Goal: Information Seeking & Learning: Learn about a topic

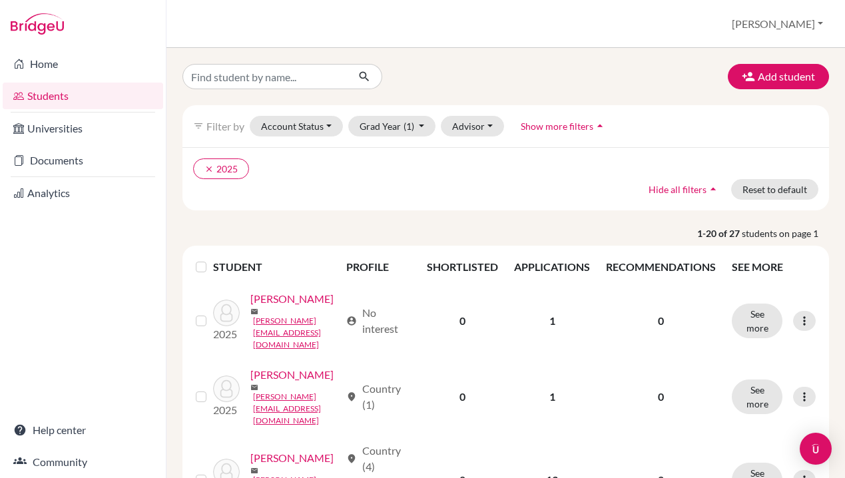
click at [51, 95] on link "Students" at bounding box center [83, 96] width 161 height 27
click at [418, 125] on button "Grad Year (1)" at bounding box center [392, 126] width 88 height 21
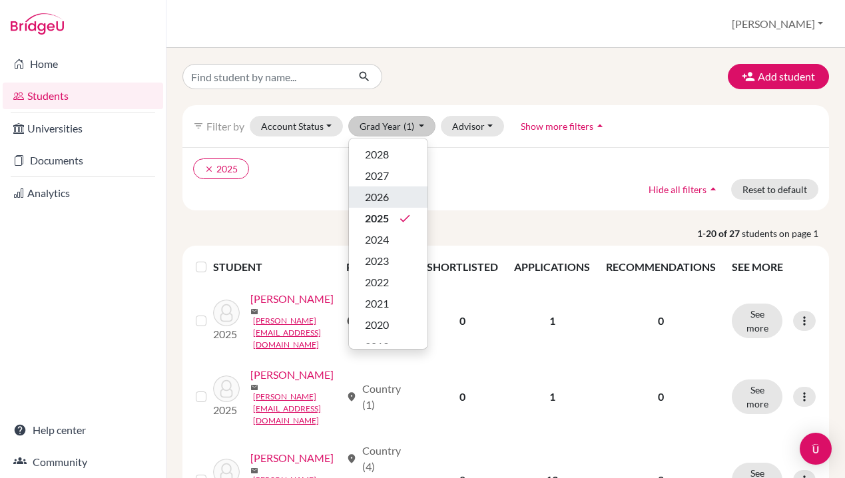
click at [381, 197] on span "2026" at bounding box center [377, 197] width 24 height 16
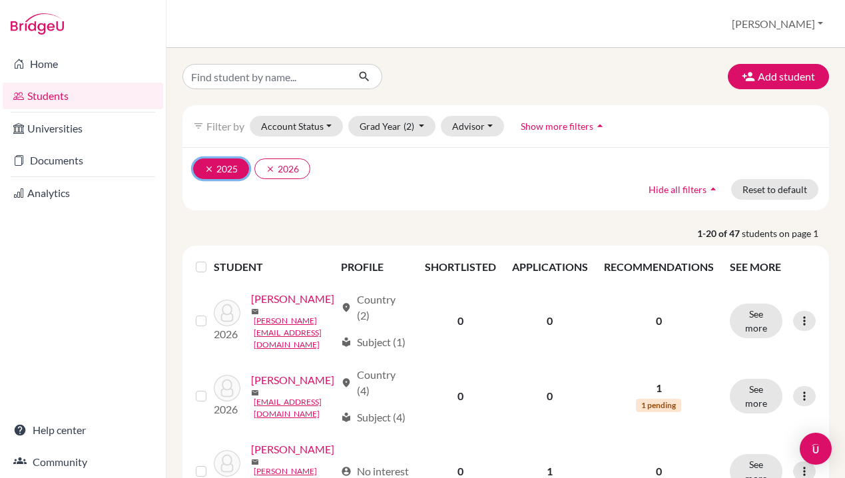
click at [210, 167] on icon "clear" at bounding box center [209, 169] width 9 height 9
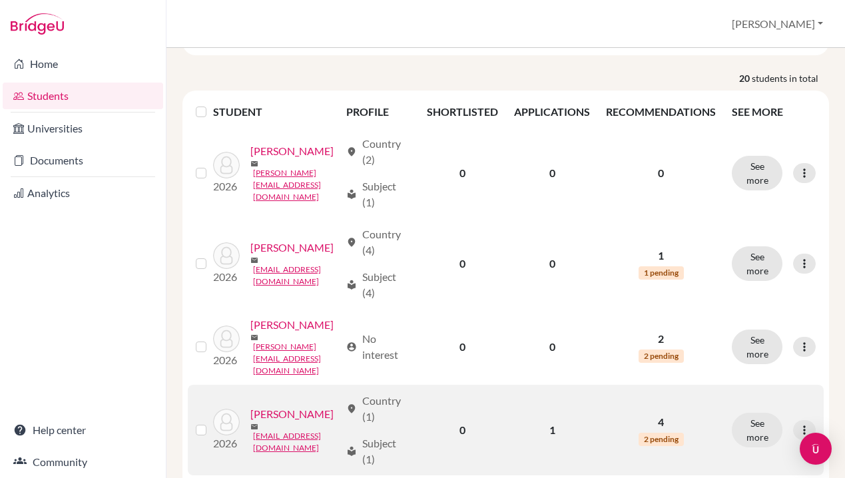
scroll to position [120, 0]
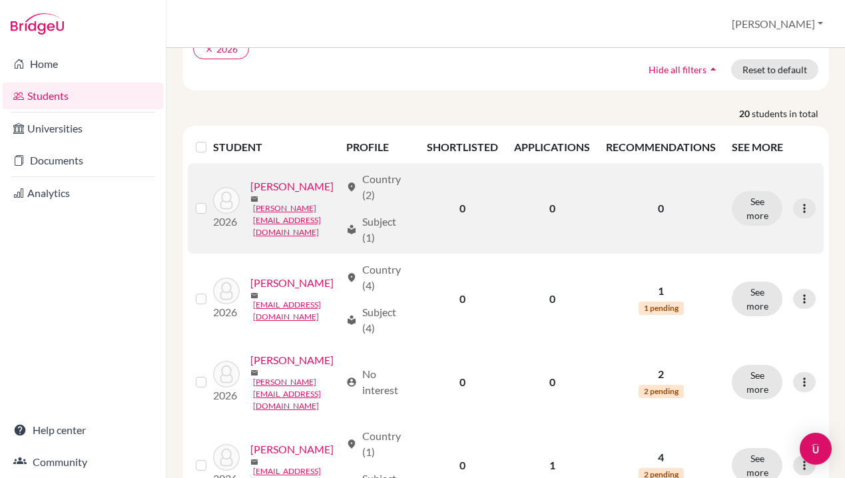
click at [276, 189] on link "[PERSON_NAME]" at bounding box center [292, 187] width 83 height 16
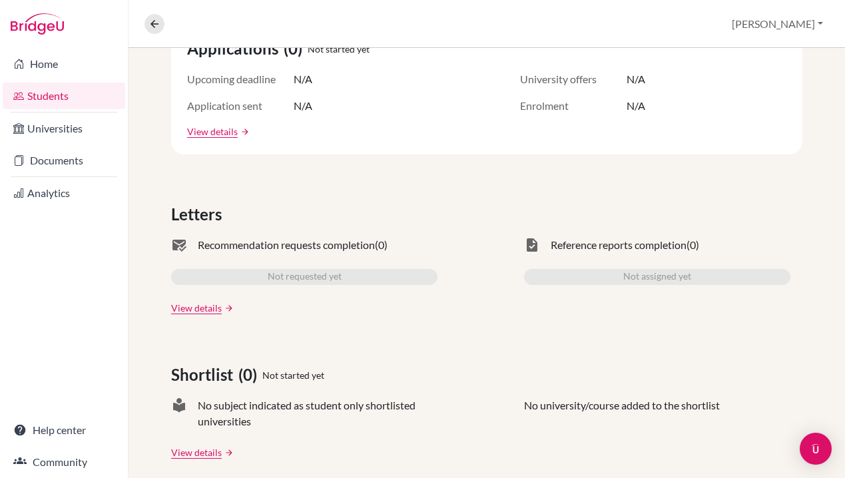
scroll to position [277, 0]
click at [205, 308] on link "View details" at bounding box center [196, 307] width 51 height 14
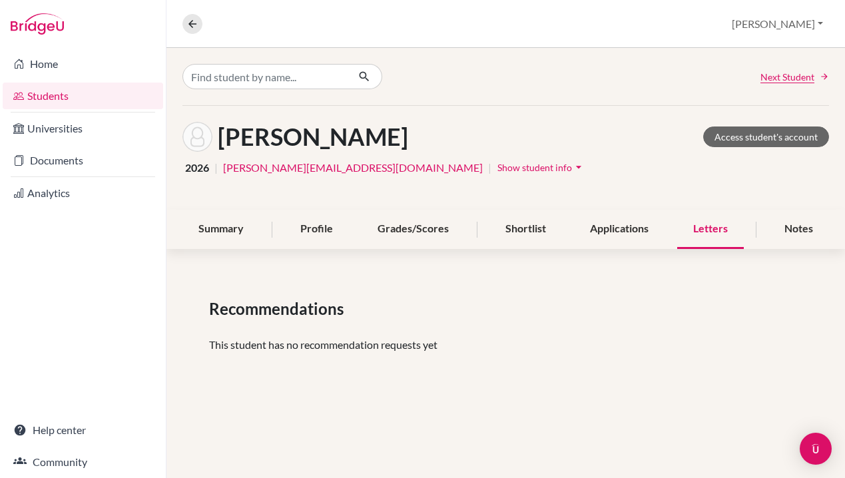
click at [49, 97] on link "Students" at bounding box center [83, 96] width 161 height 27
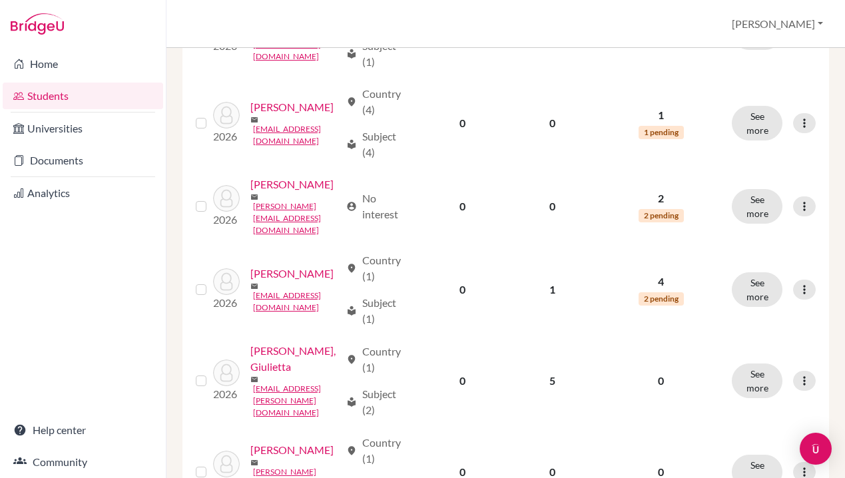
scroll to position [374, 0]
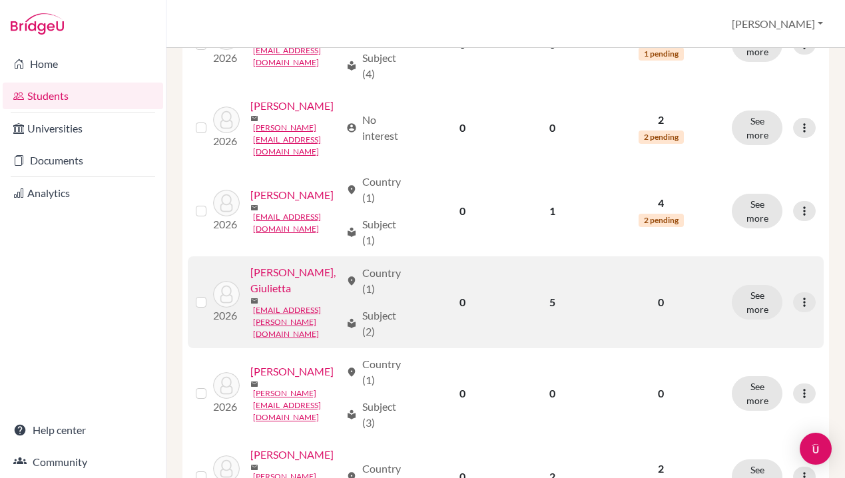
click at [276, 265] on link "[PERSON_NAME], Giulietta" at bounding box center [296, 281] width 90 height 32
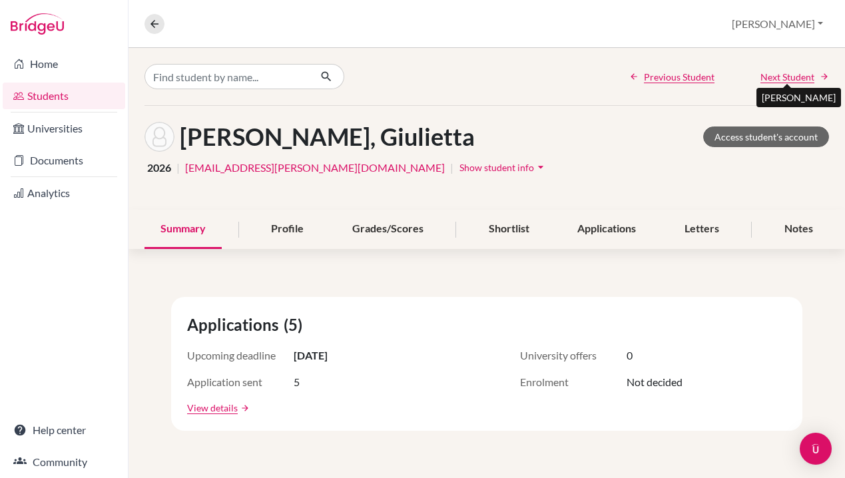
click at [799, 76] on span "Next Student" at bounding box center [788, 77] width 54 height 14
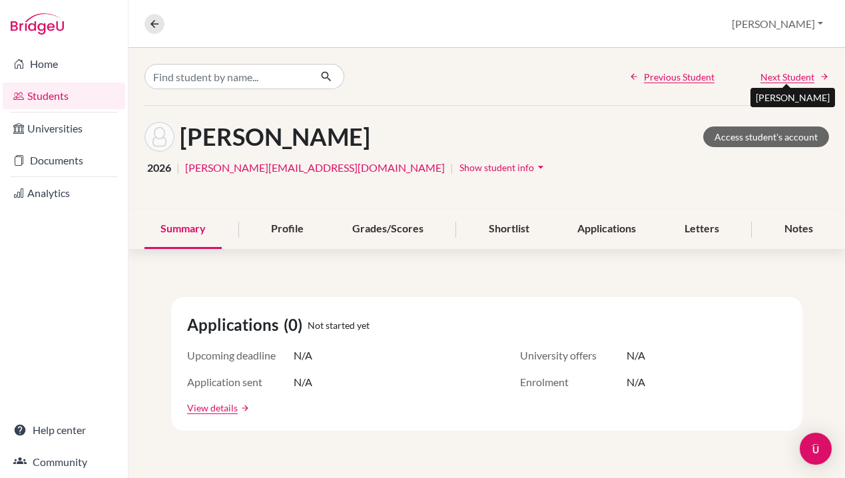
click at [799, 76] on span "Next Student" at bounding box center [788, 77] width 54 height 14
click at [53, 97] on link "Students" at bounding box center [64, 96] width 123 height 27
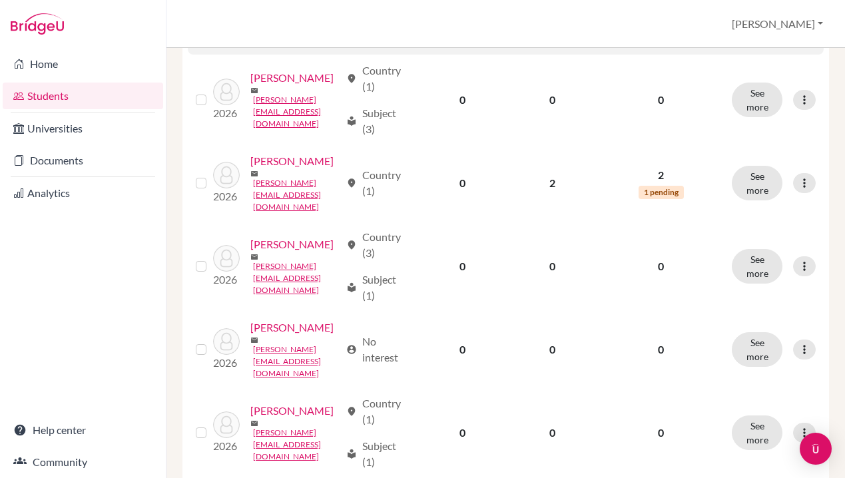
scroll to position [670, 0]
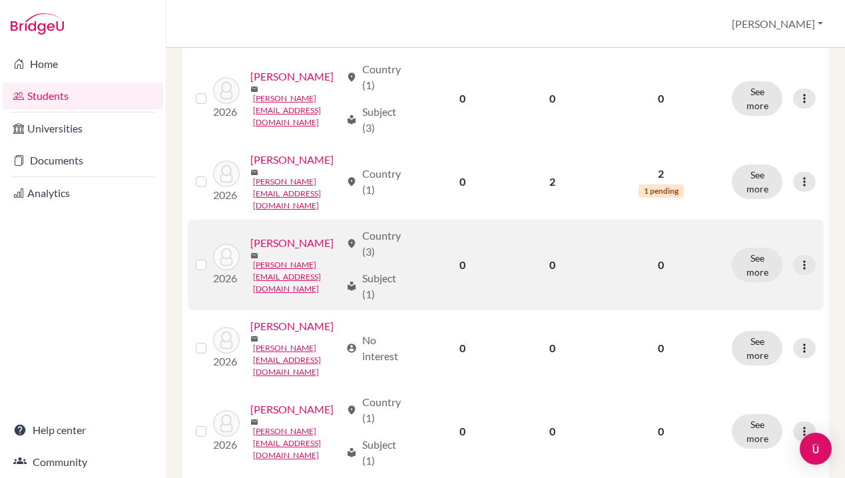
click at [268, 235] on link "[PERSON_NAME]" at bounding box center [292, 243] width 83 height 16
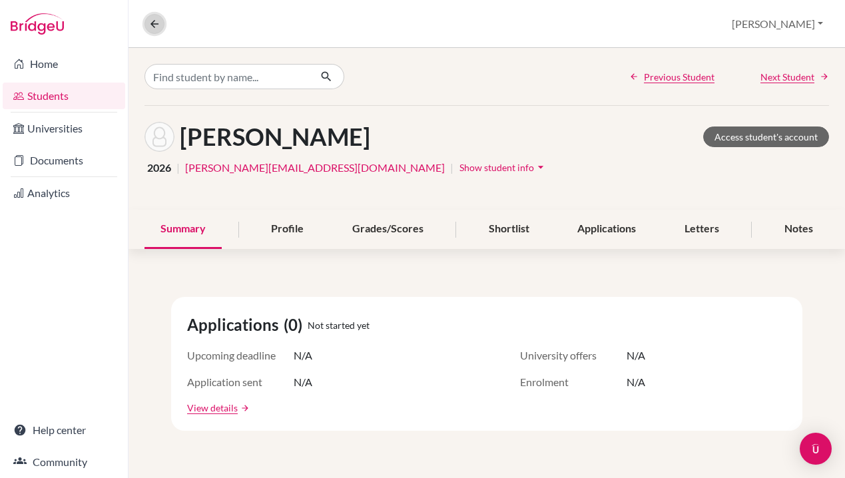
click at [153, 23] on icon at bounding box center [155, 24] width 12 height 12
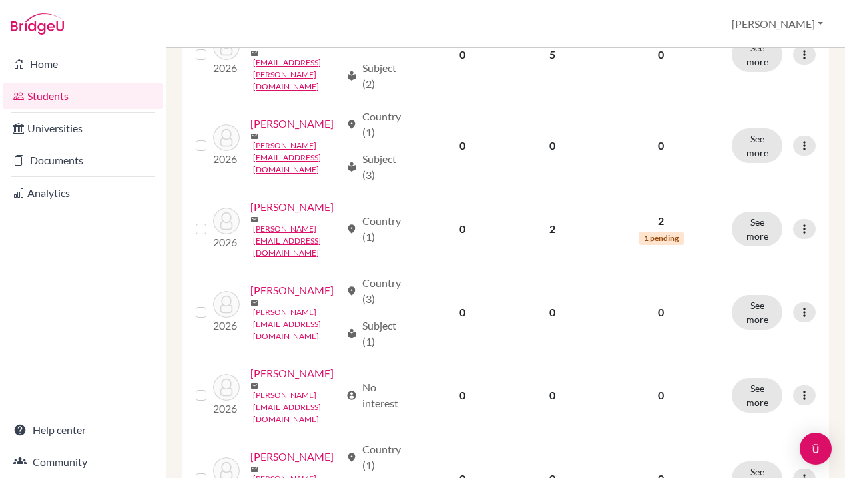
scroll to position [484, 0]
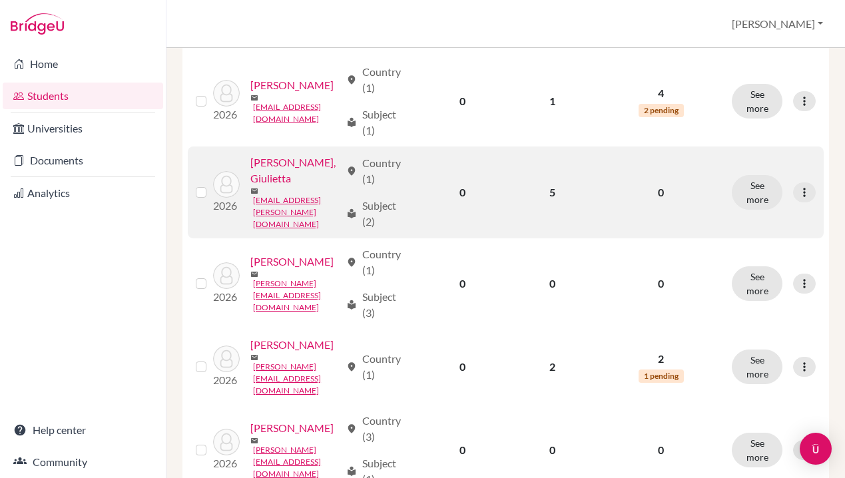
click at [271, 155] on link "Borgese, Giulietta" at bounding box center [296, 171] width 90 height 32
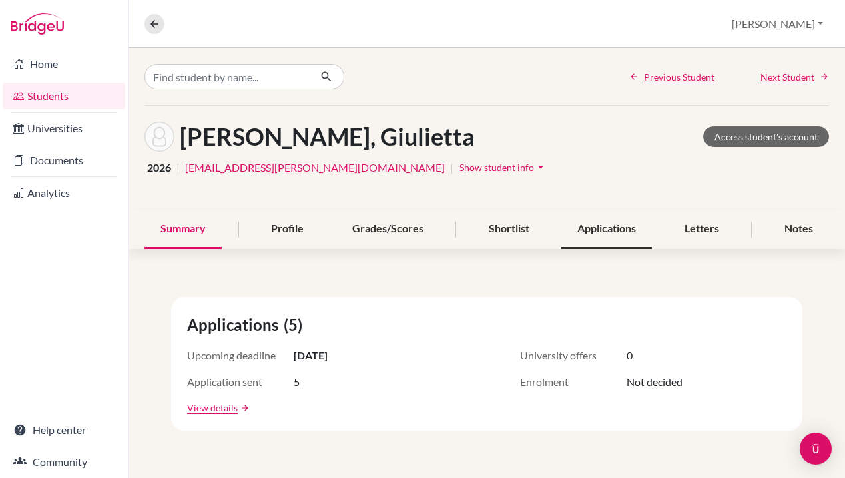
click at [606, 230] on div "Applications" at bounding box center [607, 229] width 91 height 39
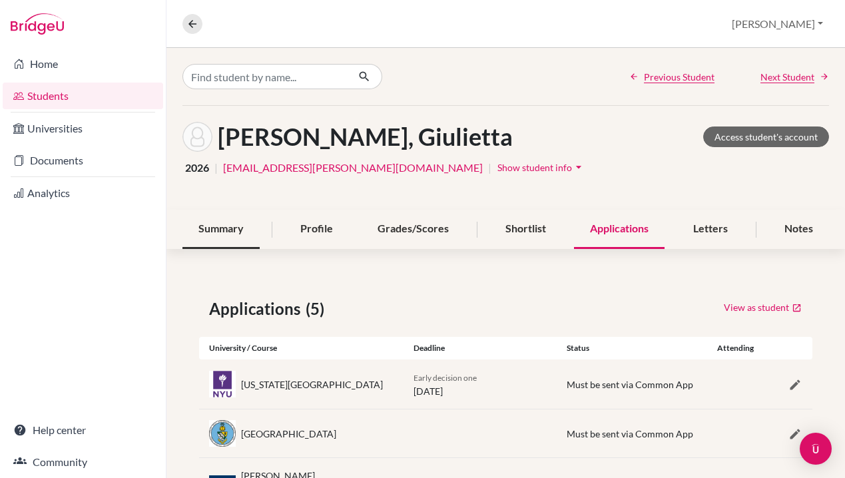
click at [219, 226] on div "Summary" at bounding box center [221, 229] width 77 height 39
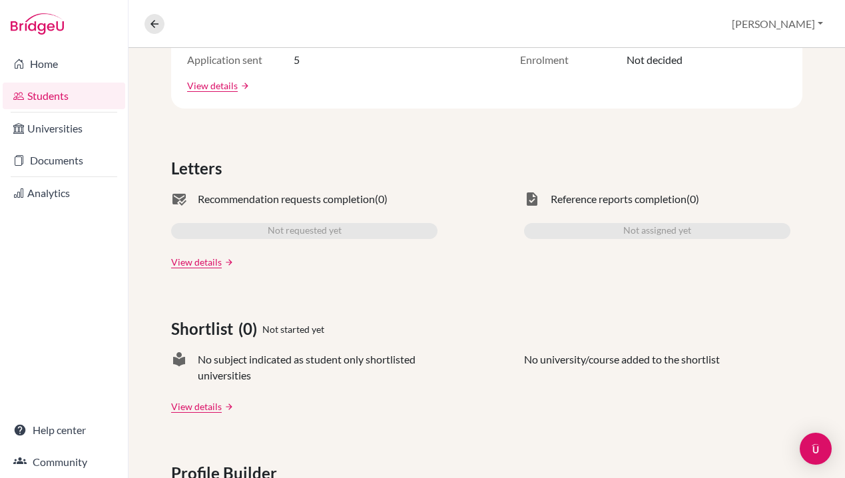
scroll to position [323, 0]
click at [202, 261] on link "View details" at bounding box center [196, 262] width 51 height 14
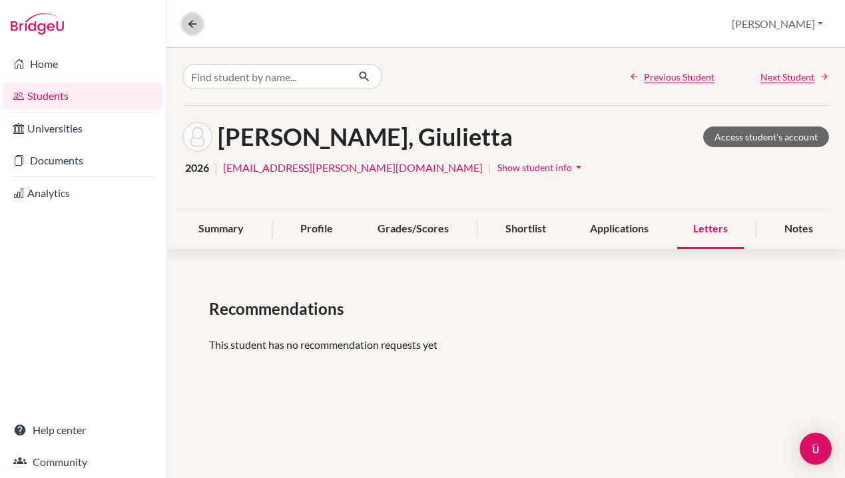
click at [192, 24] on icon at bounding box center [193, 24] width 12 height 12
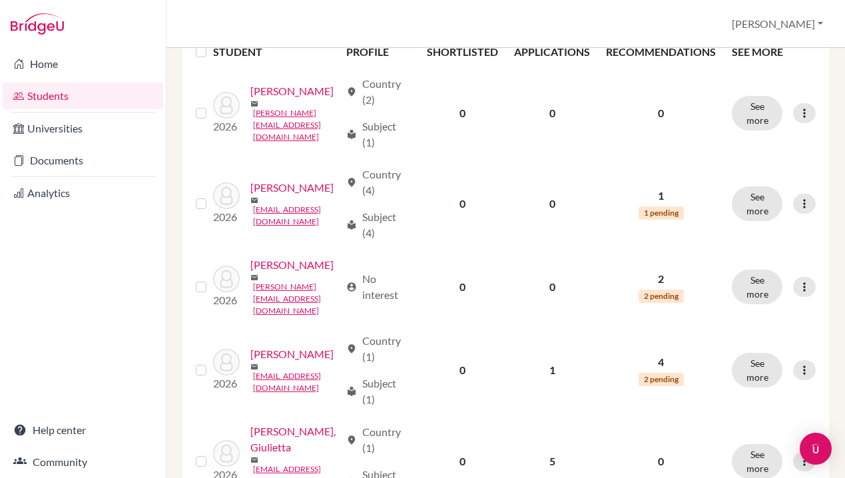
scroll to position [352, 0]
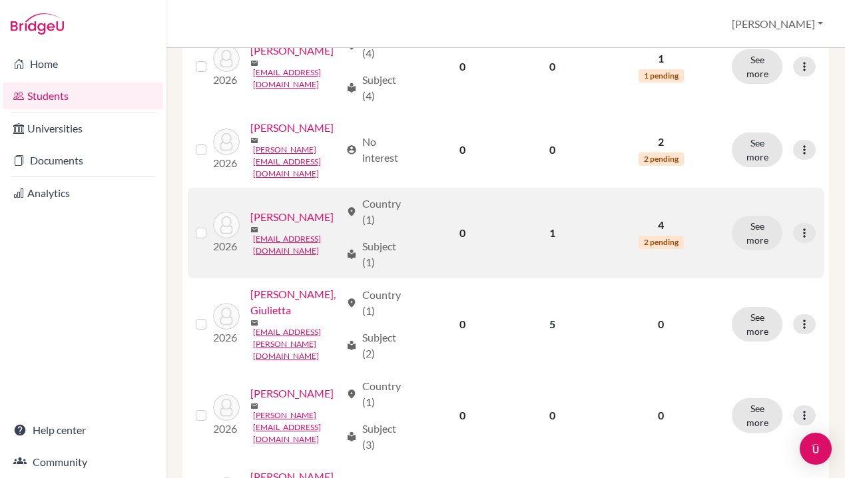
click at [271, 209] on link "Bagurskas, Ivan" at bounding box center [292, 217] width 83 height 16
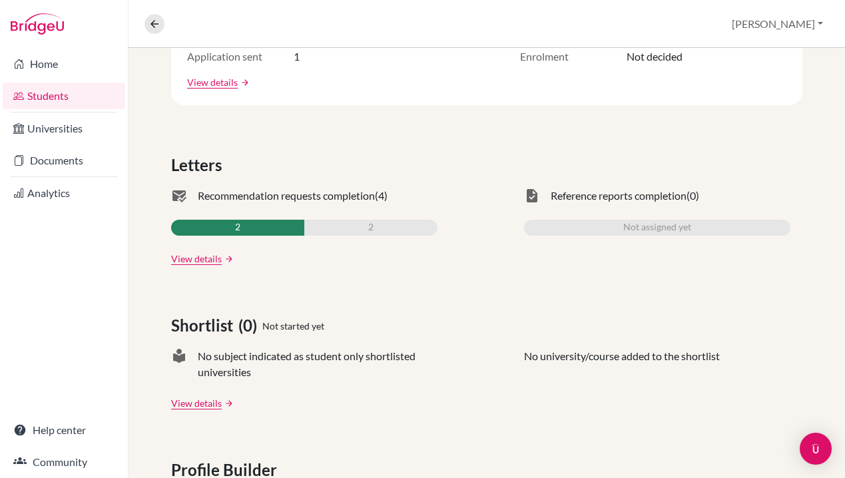
scroll to position [360, 0]
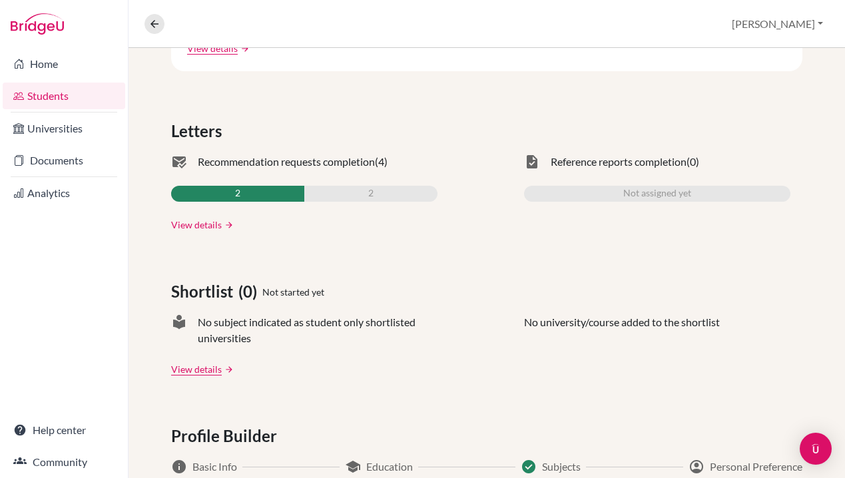
click at [193, 223] on link "View details" at bounding box center [196, 225] width 51 height 14
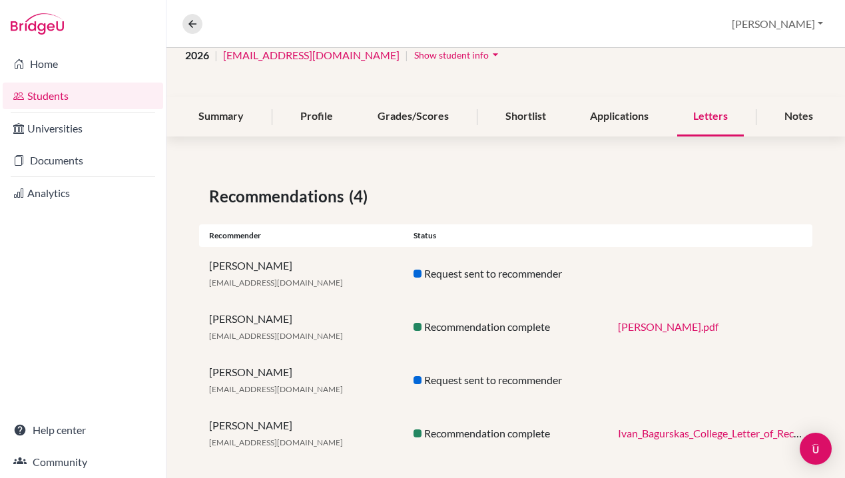
scroll to position [127, 0]
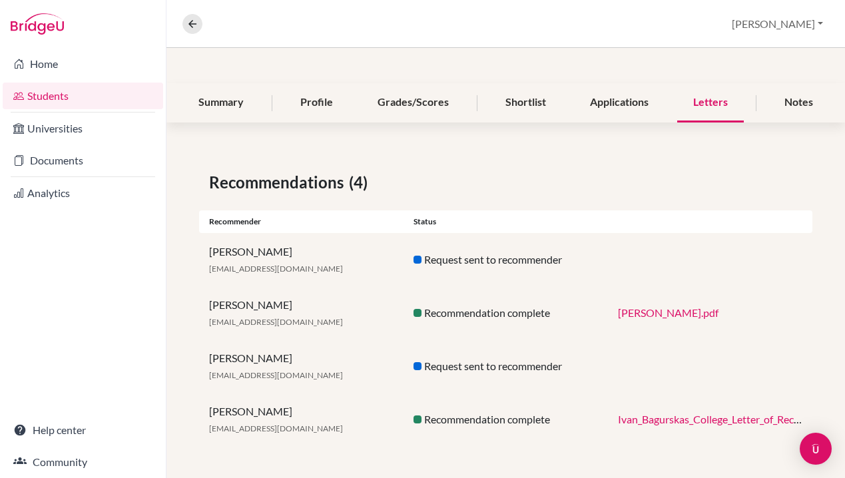
click at [489, 262] on div "Request sent to recommender" at bounding box center [506, 260] width 205 height 16
